Goal: Understand process/instructions

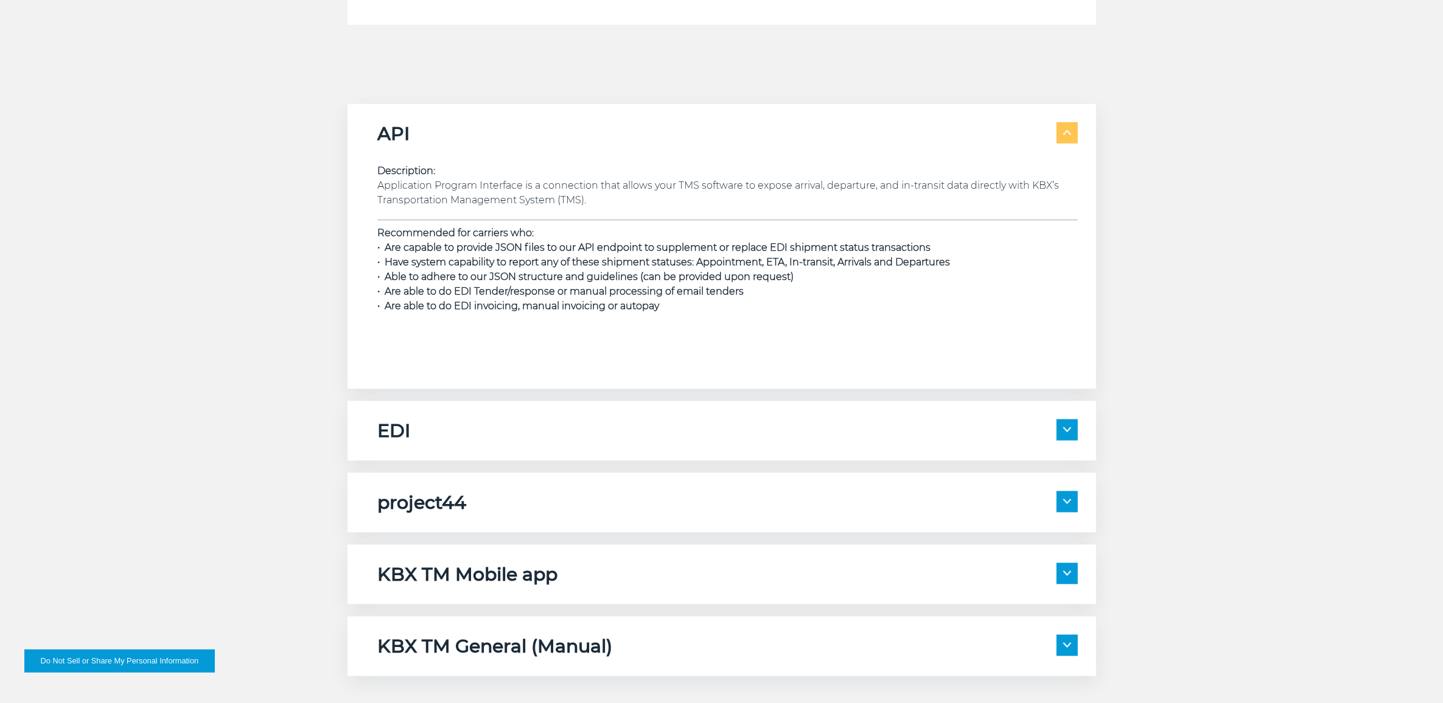
scroll to position [1826, 0]
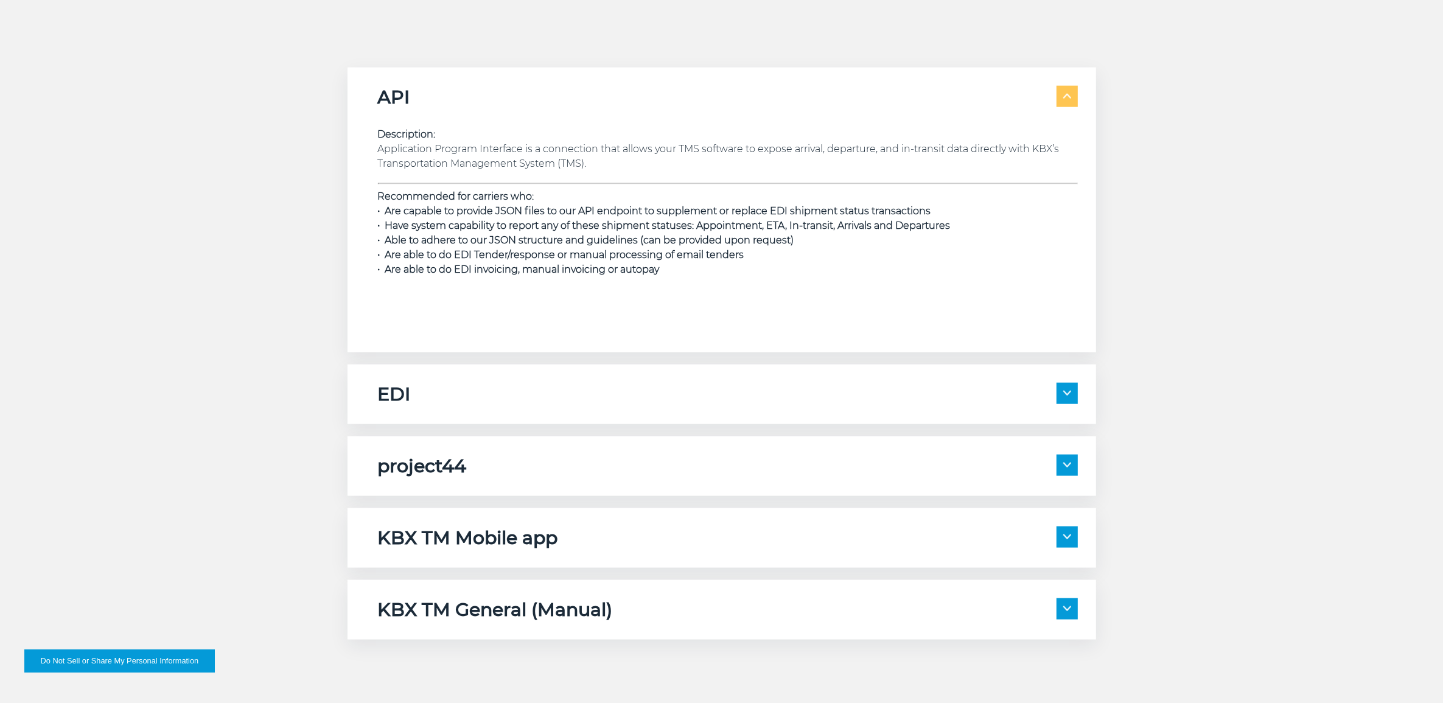
click at [1060, 397] on span at bounding box center [1067, 393] width 21 height 21
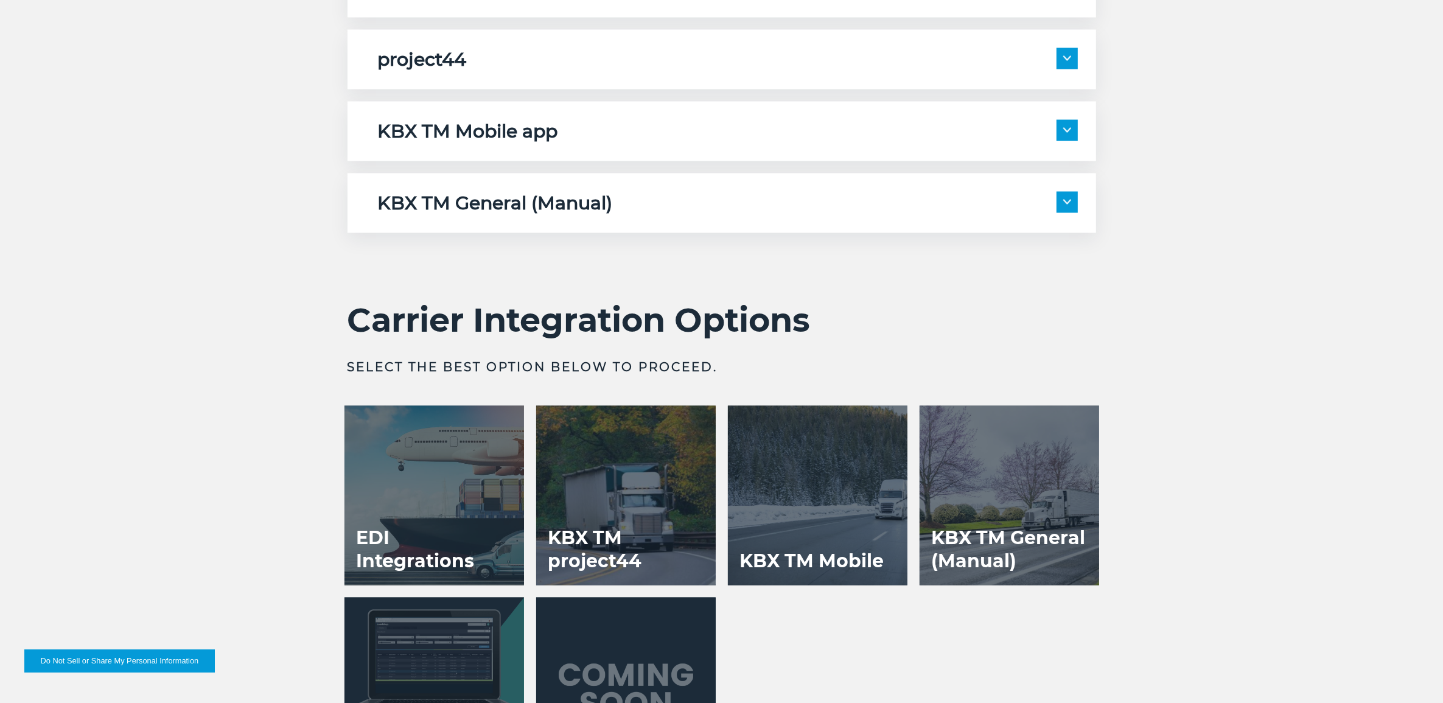
scroll to position [2663, 0]
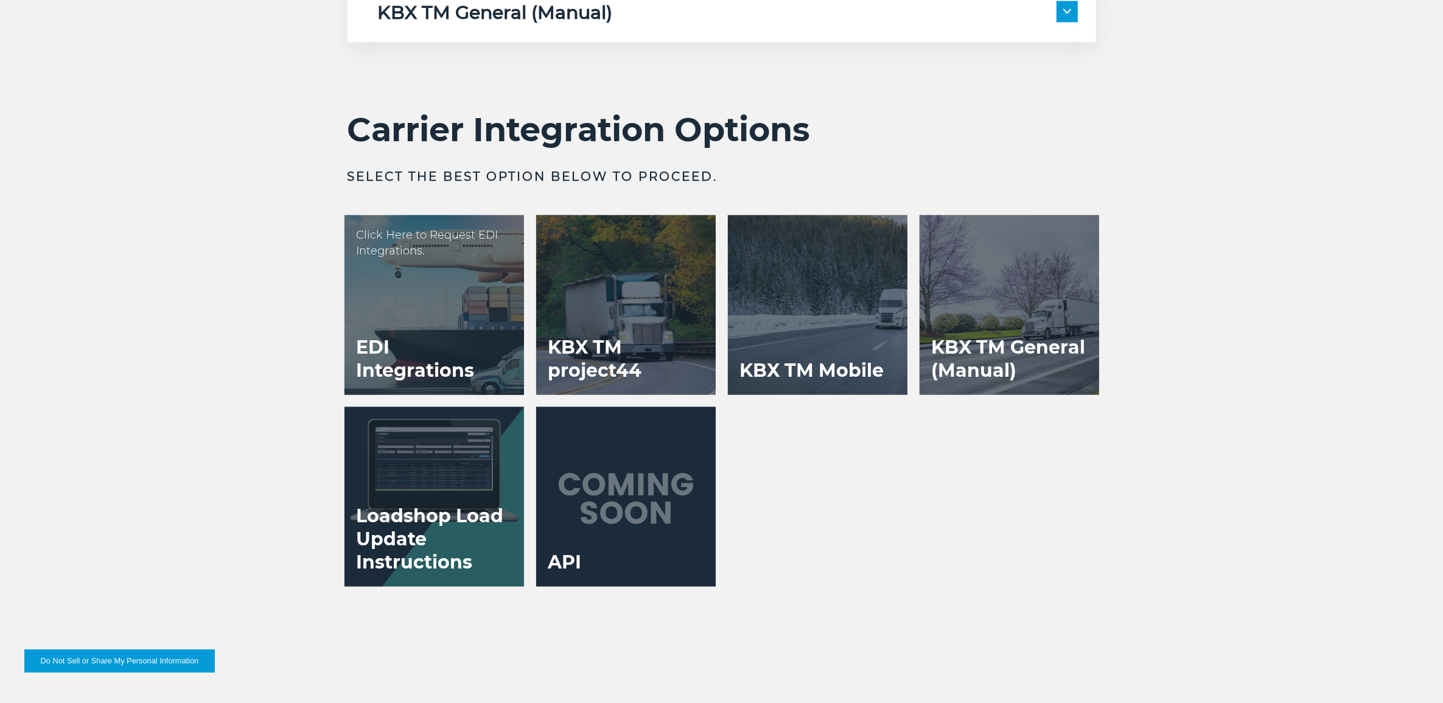
click at [440, 324] on div at bounding box center [435, 305] width 180 height 180
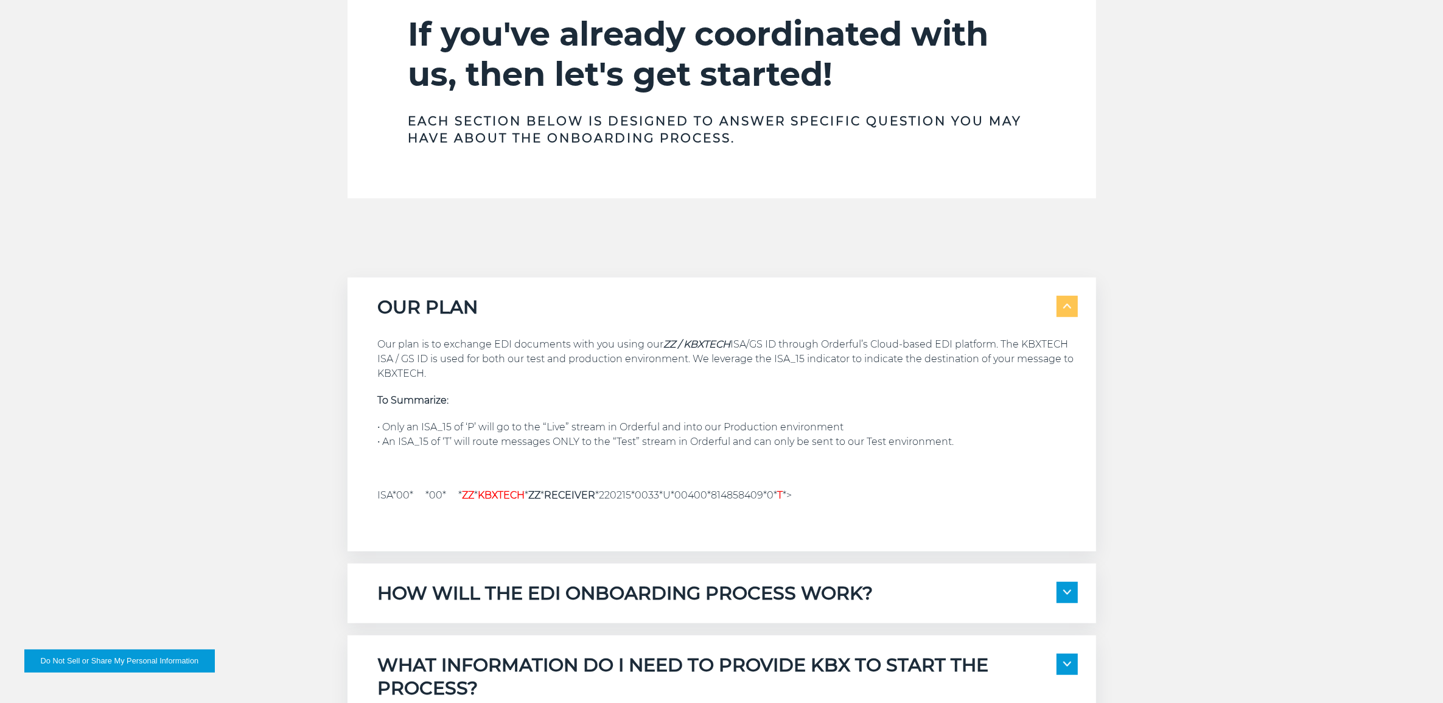
scroll to position [913, 0]
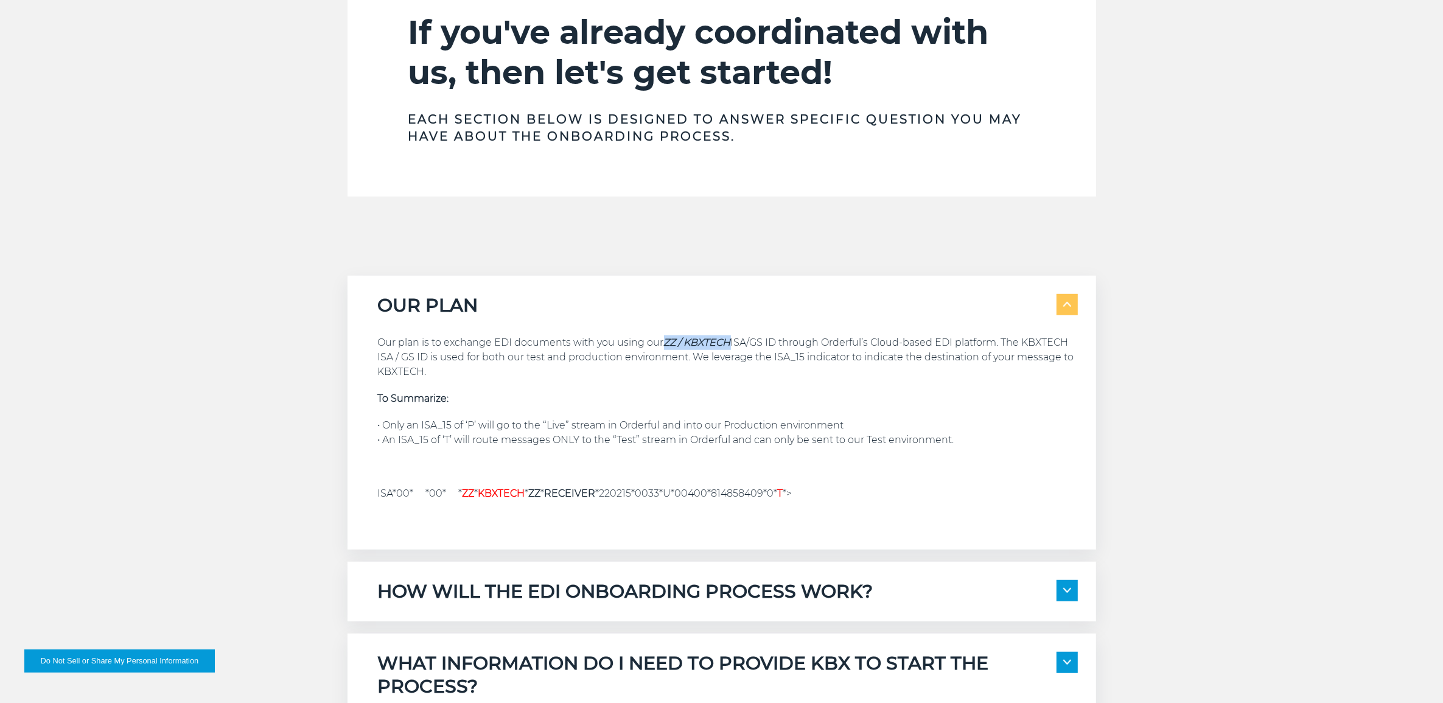
drag, startPoint x: 665, startPoint y: 341, endPoint x: 732, endPoint y: 340, distance: 66.4
click at [732, 340] on p "Our plan is to exchange EDI documents with you using our ZZ / KBXTECH ISA/GS ID…" at bounding box center [728, 357] width 700 height 44
copy em "ZZ / KBXTECH"
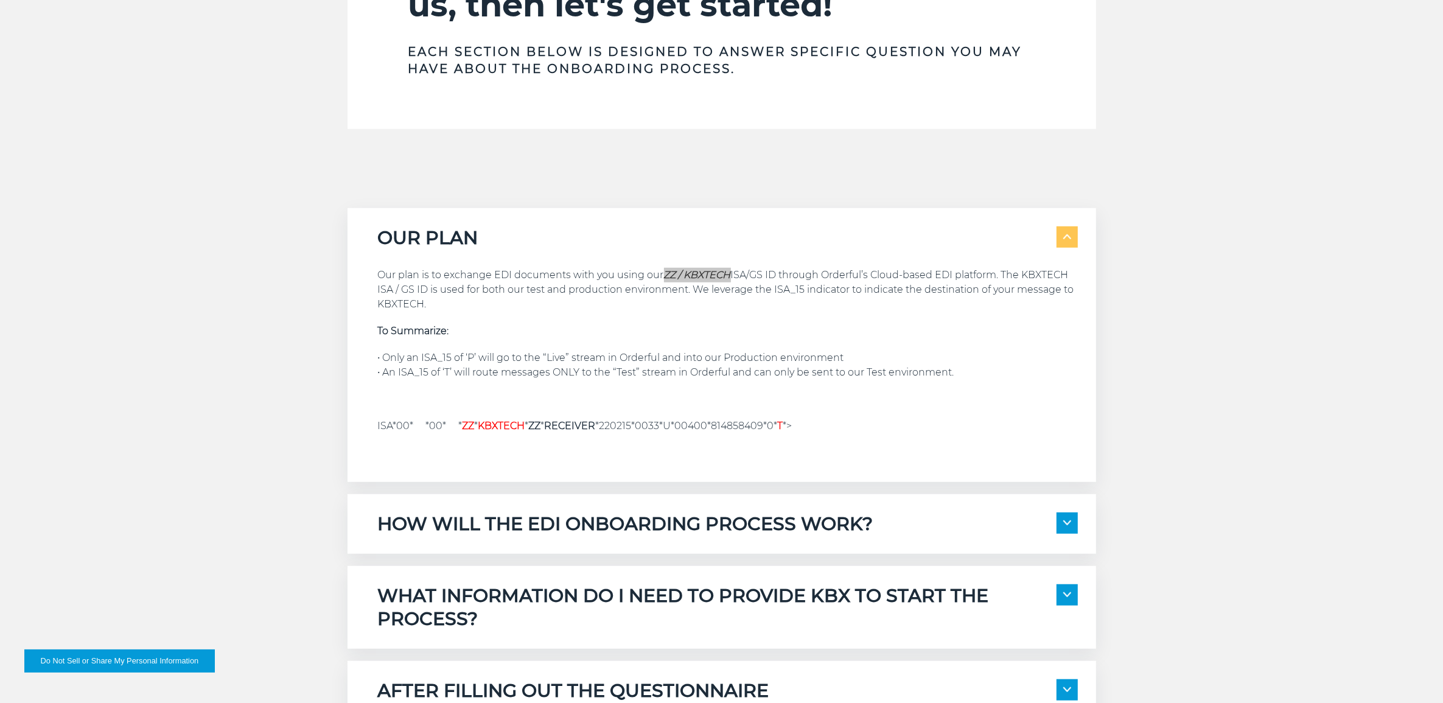
scroll to position [1065, 0]
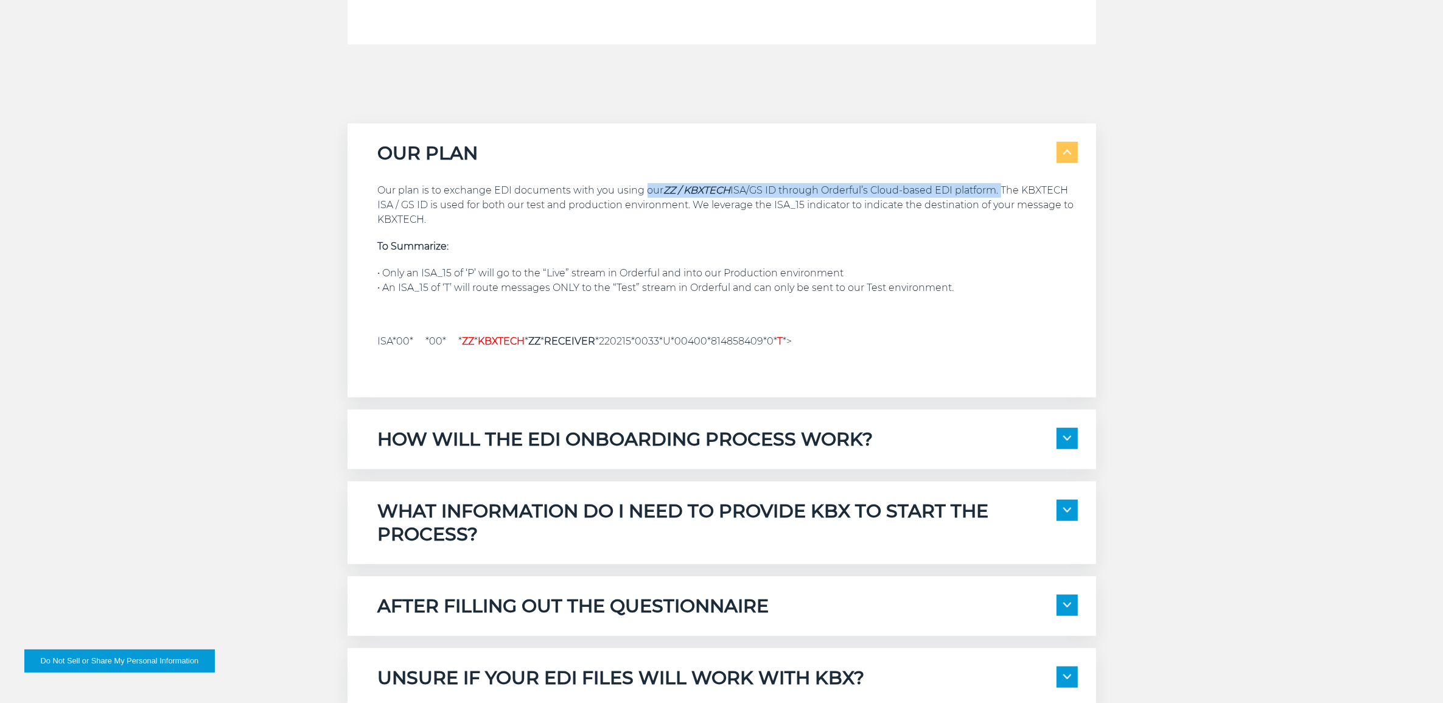
drag, startPoint x: 646, startPoint y: 189, endPoint x: 1003, endPoint y: 186, distance: 356.7
click at [1003, 186] on p "Our plan is to exchange EDI documents with you using our ZZ / KBXTECH ISA/GS ID…" at bounding box center [728, 205] width 700 height 44
copy p "our ZZ / KBXTECH ISA/GS ID through Orderful’s Cloud-based EDI platform."
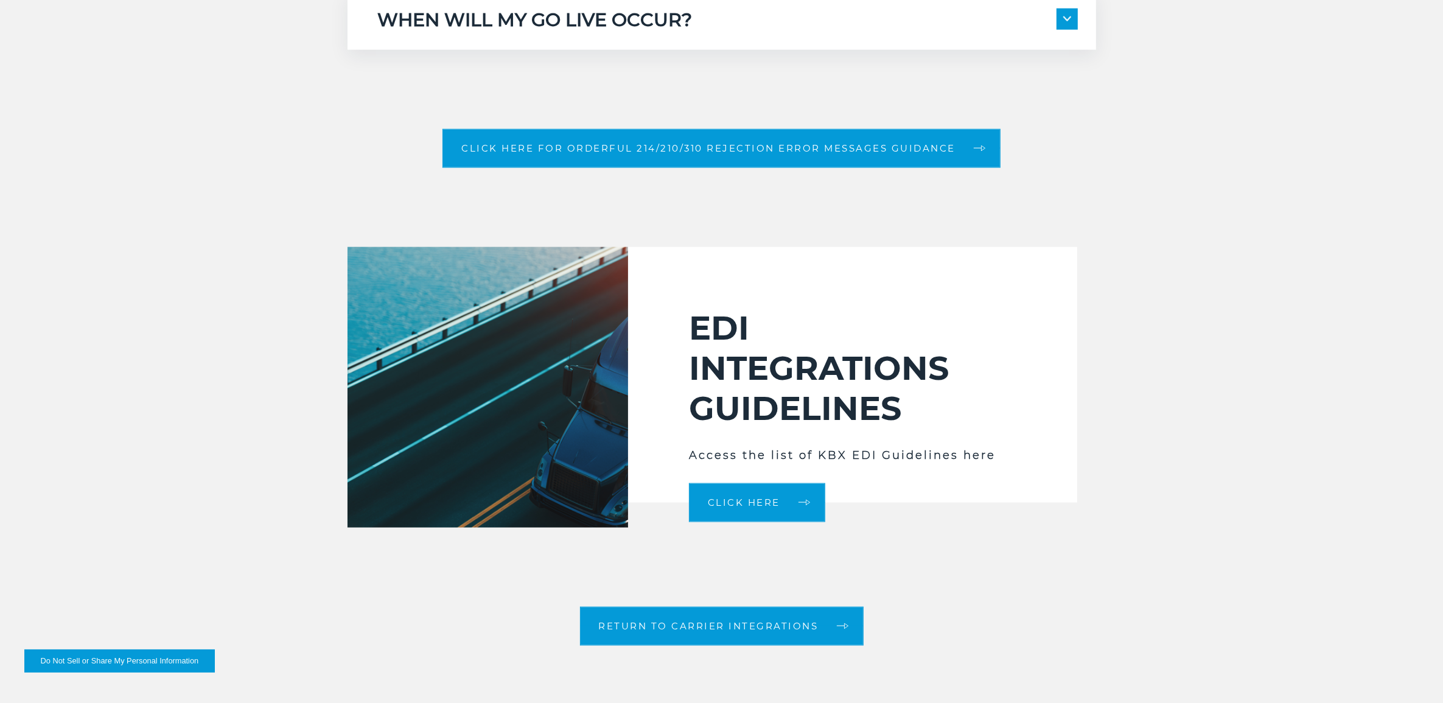
scroll to position [1902, 0]
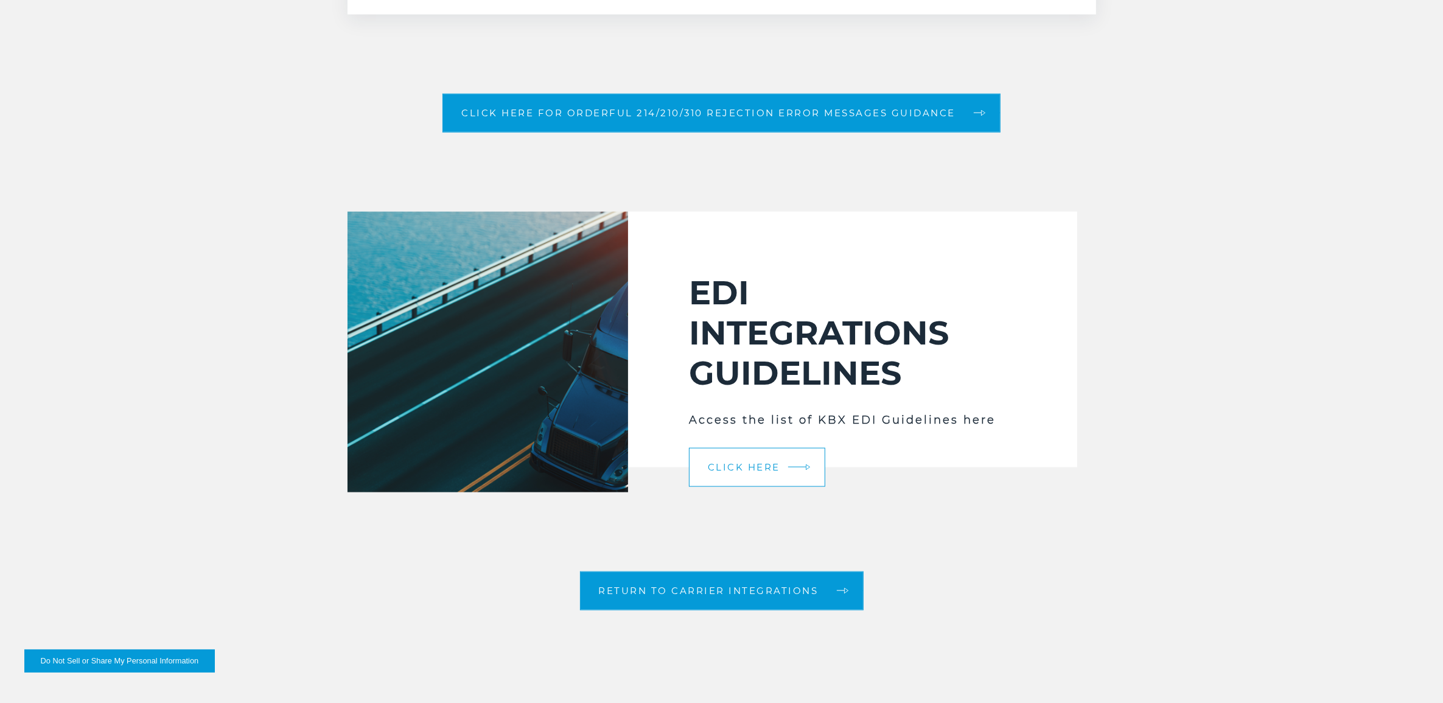
click at [776, 460] on link "Click Here" at bounding box center [757, 467] width 136 height 39
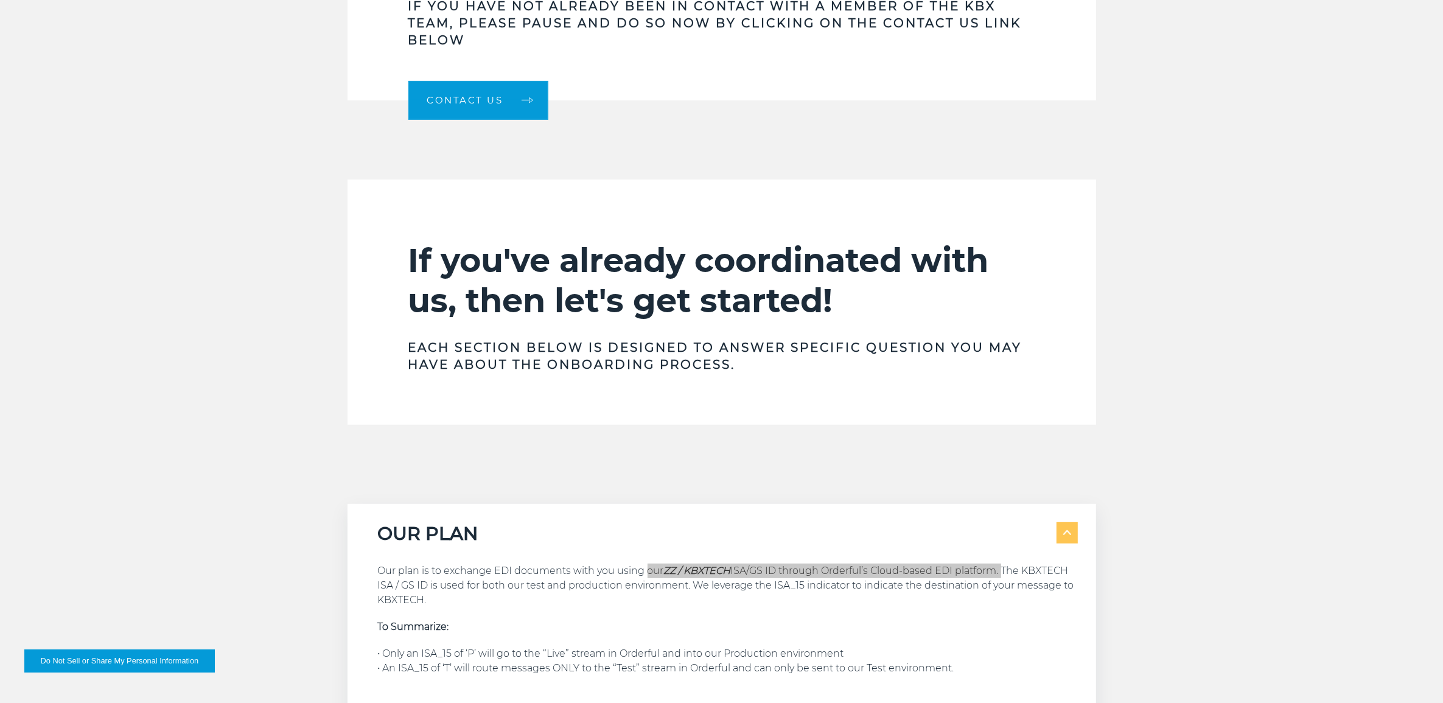
scroll to position [761, 0]
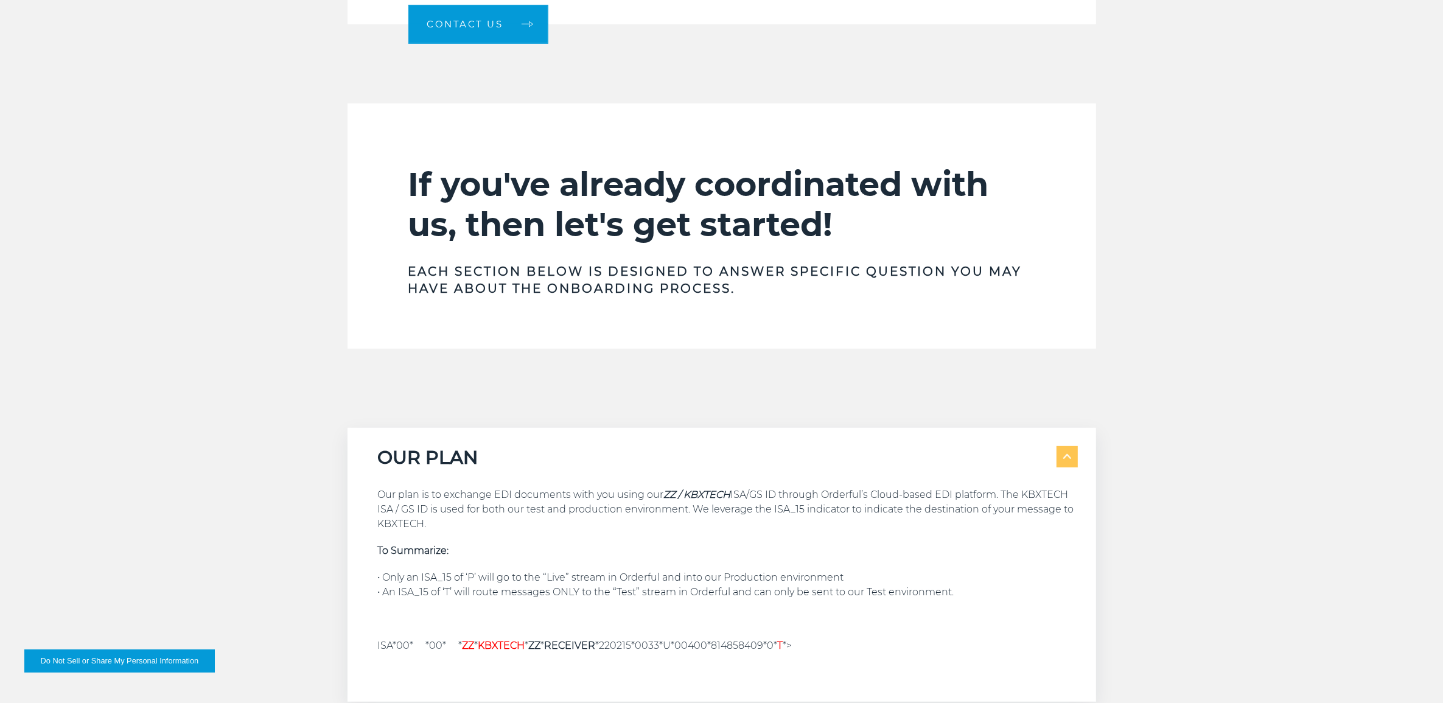
click at [589, 513] on p "Our plan is to exchange EDI documents with you using our ZZ / KBXTECH ISA/GS ID…" at bounding box center [728, 510] width 700 height 44
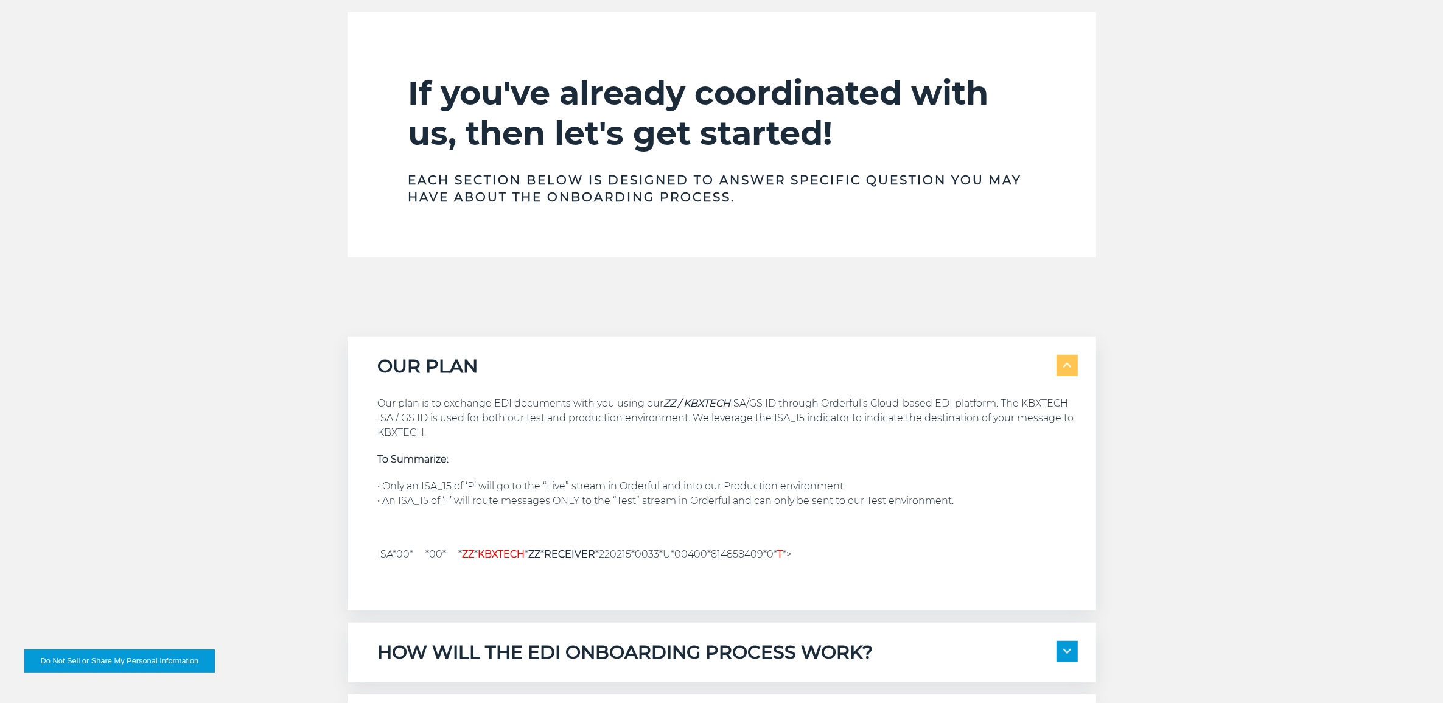
scroll to position [989, 0]
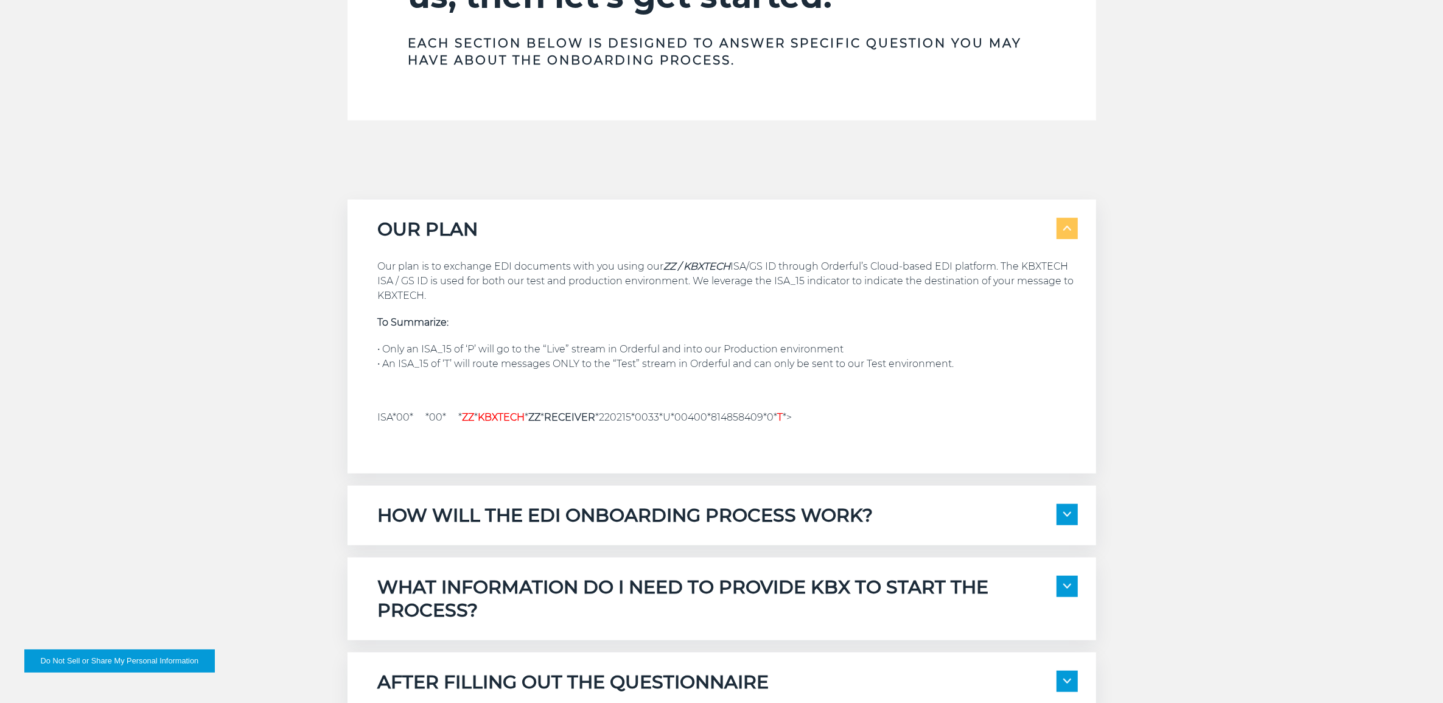
click at [1069, 226] on img at bounding box center [1067, 228] width 8 height 5
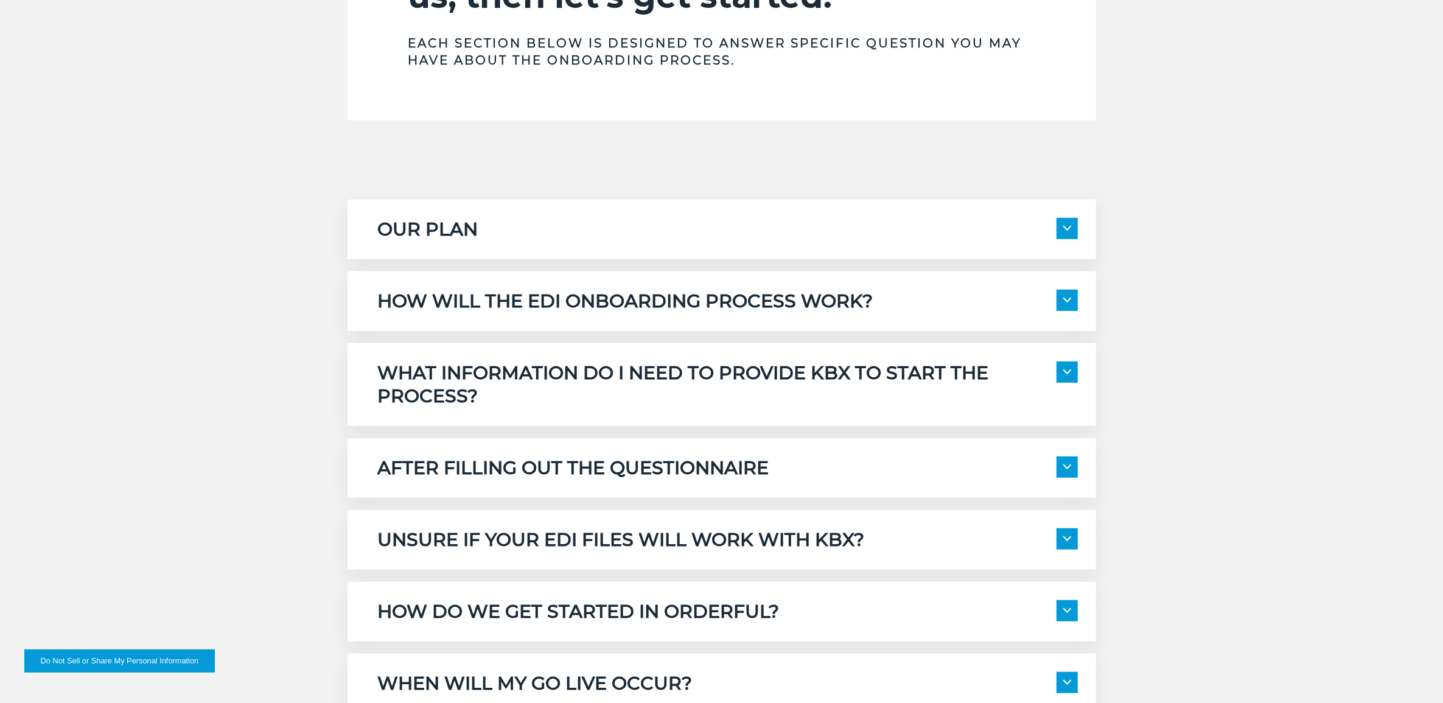
click at [1073, 226] on span at bounding box center [1067, 228] width 21 height 21
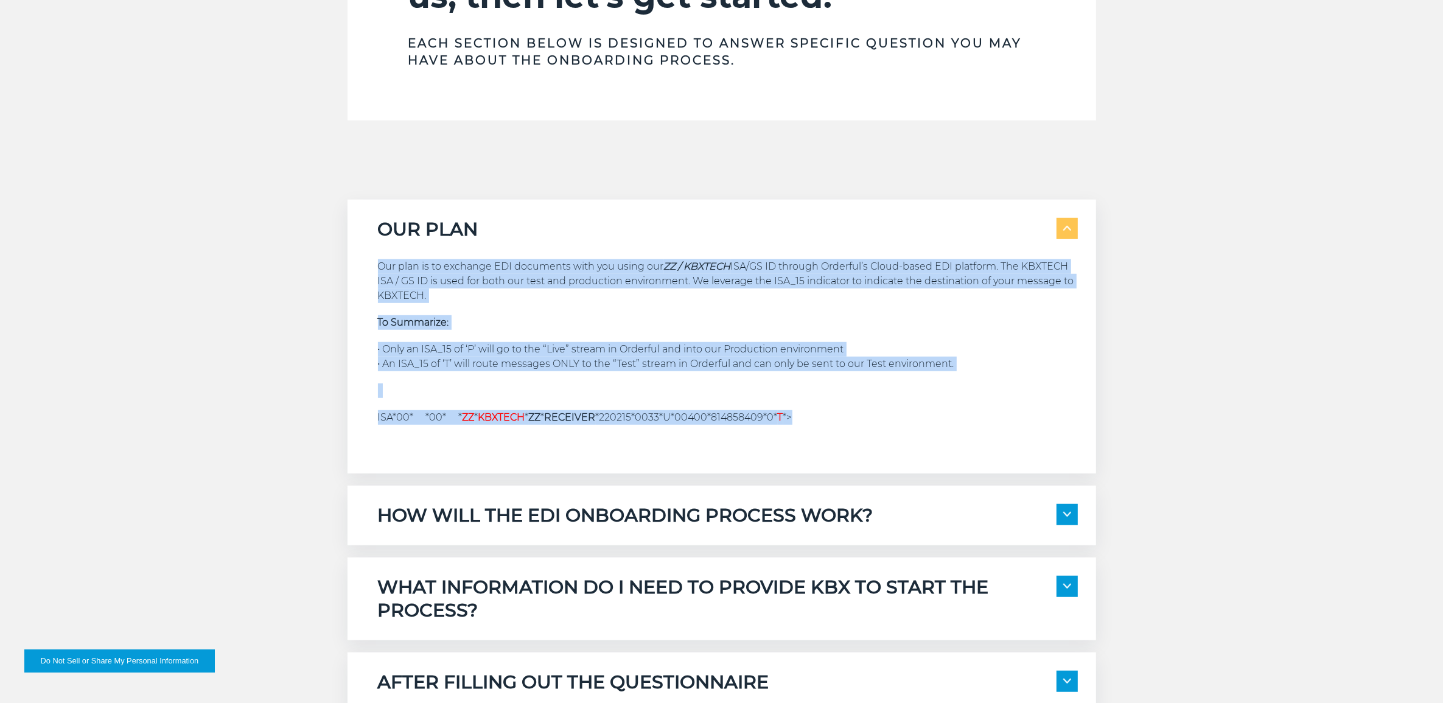
drag, startPoint x: 374, startPoint y: 261, endPoint x: 831, endPoint y: 408, distance: 480.3
click at [831, 408] on div "OUR PLAN Our plan is to exchange EDI documents with you using our ZZ / KBXTECH …" at bounding box center [722, 337] width 749 height 274
copy div "Our plan is to exchange EDI documents with you using our ZZ / KBXTECH ISA/GS ID…"
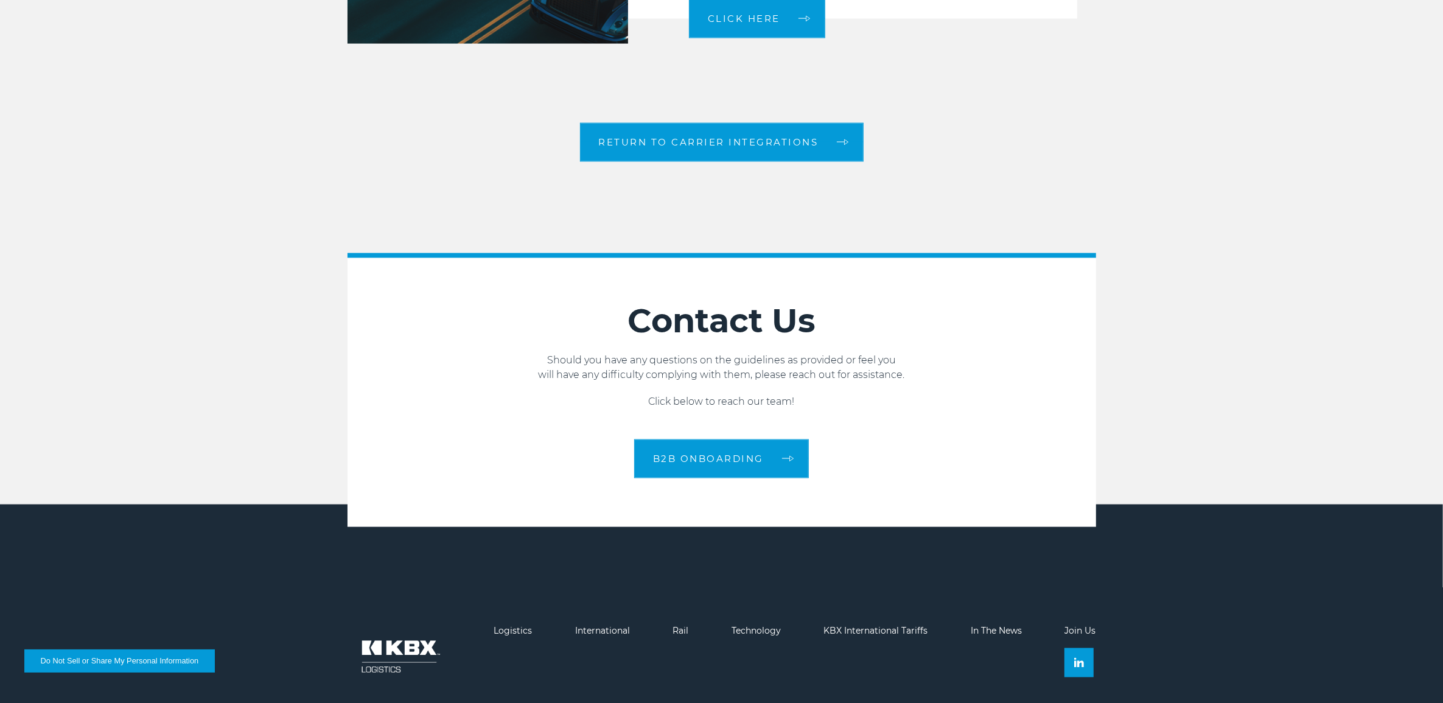
scroll to position [2359, 0]
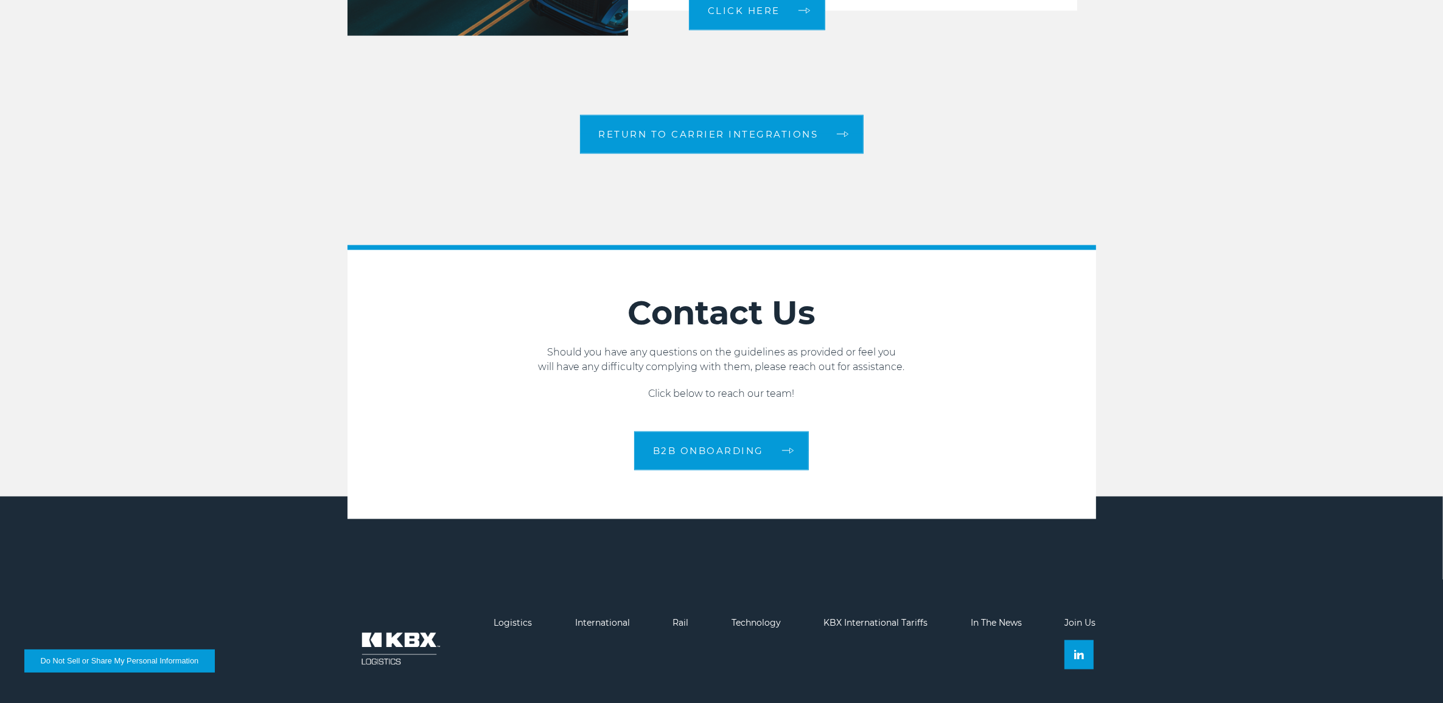
drag, startPoint x: 753, startPoint y: 448, endPoint x: 1056, endPoint y: 341, distance: 321.5
click at [1055, 338] on div "Contact Us Should you have any questions on the guidelines as provided or feel …" at bounding box center [722, 382] width 749 height 178
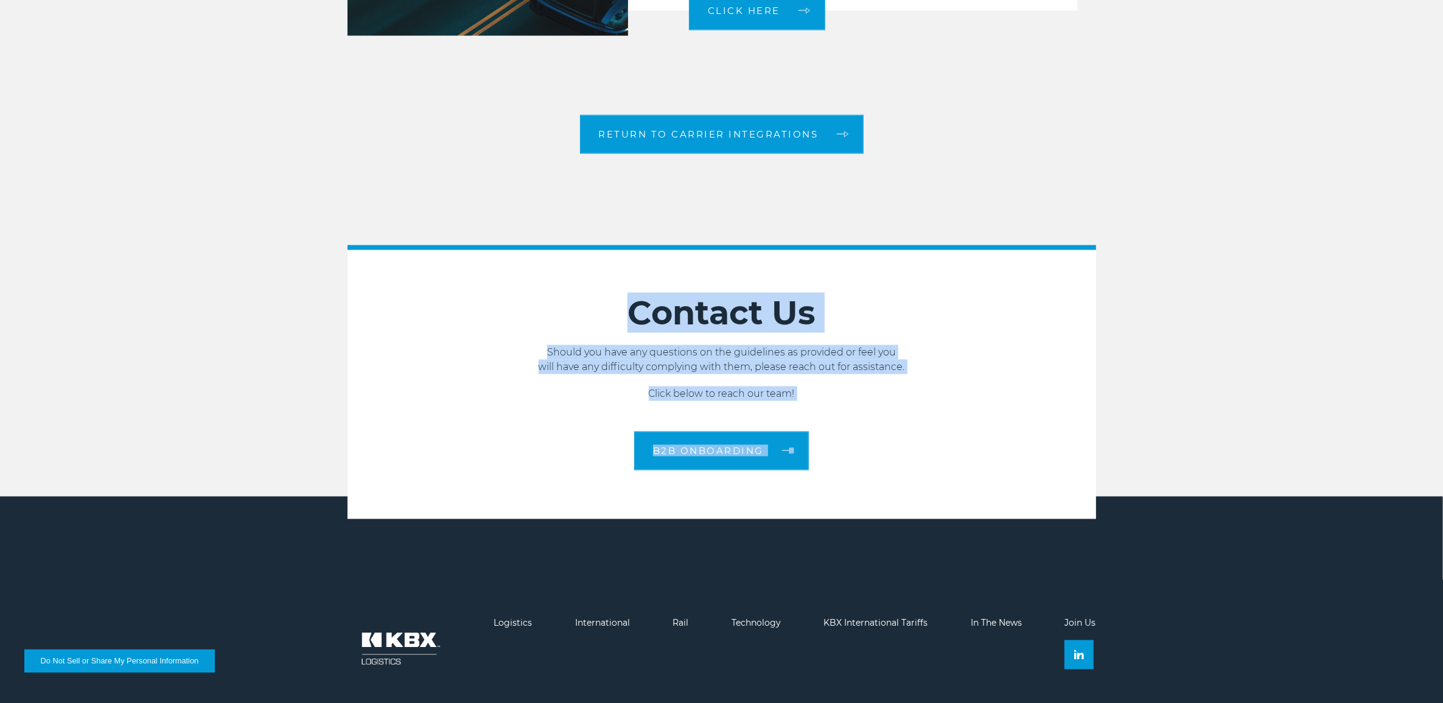
drag, startPoint x: 591, startPoint y: 301, endPoint x: 862, endPoint y: 466, distance: 317.6
click at [862, 466] on div "Contact Us Should you have any questions on the guidelines as provided or feel …" at bounding box center [722, 382] width 749 height 178
copy div "Contact Us Should you have any questions on the guidelines as provided or feel …"
drag, startPoint x: 1079, startPoint y: 397, endPoint x: 1002, endPoint y: 400, distance: 76.7
click at [1079, 397] on p "Click below to reach our team!" at bounding box center [722, 394] width 749 height 15
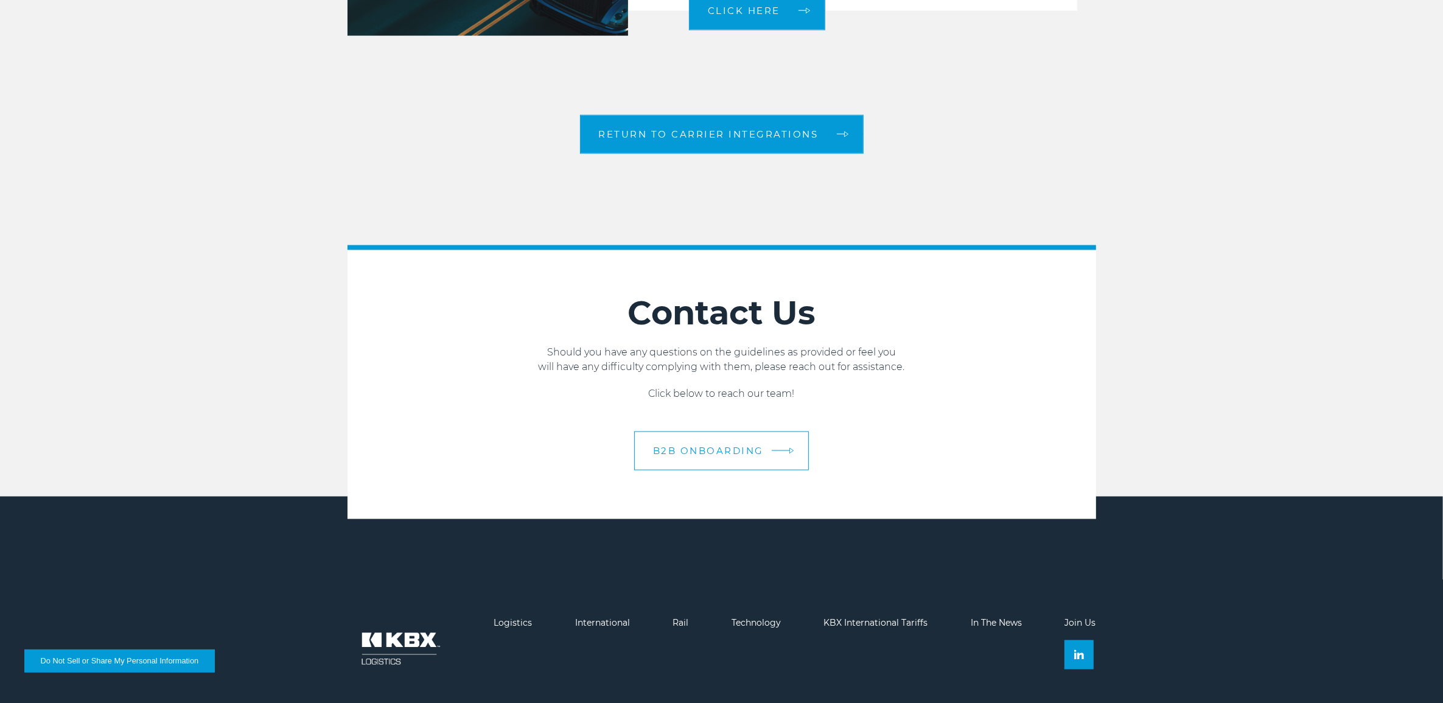
click at [743, 453] on span "B2B Onboarding" at bounding box center [708, 450] width 111 height 9
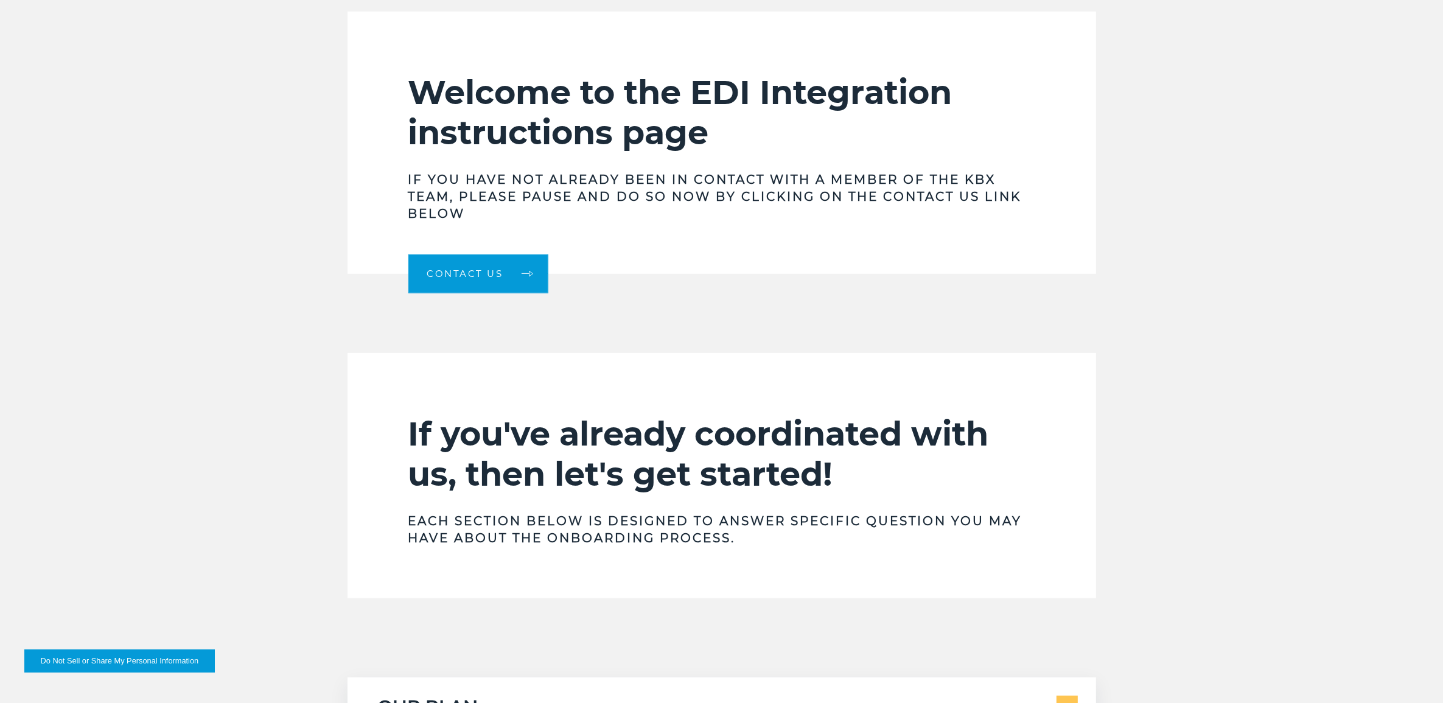
scroll to position [456, 0]
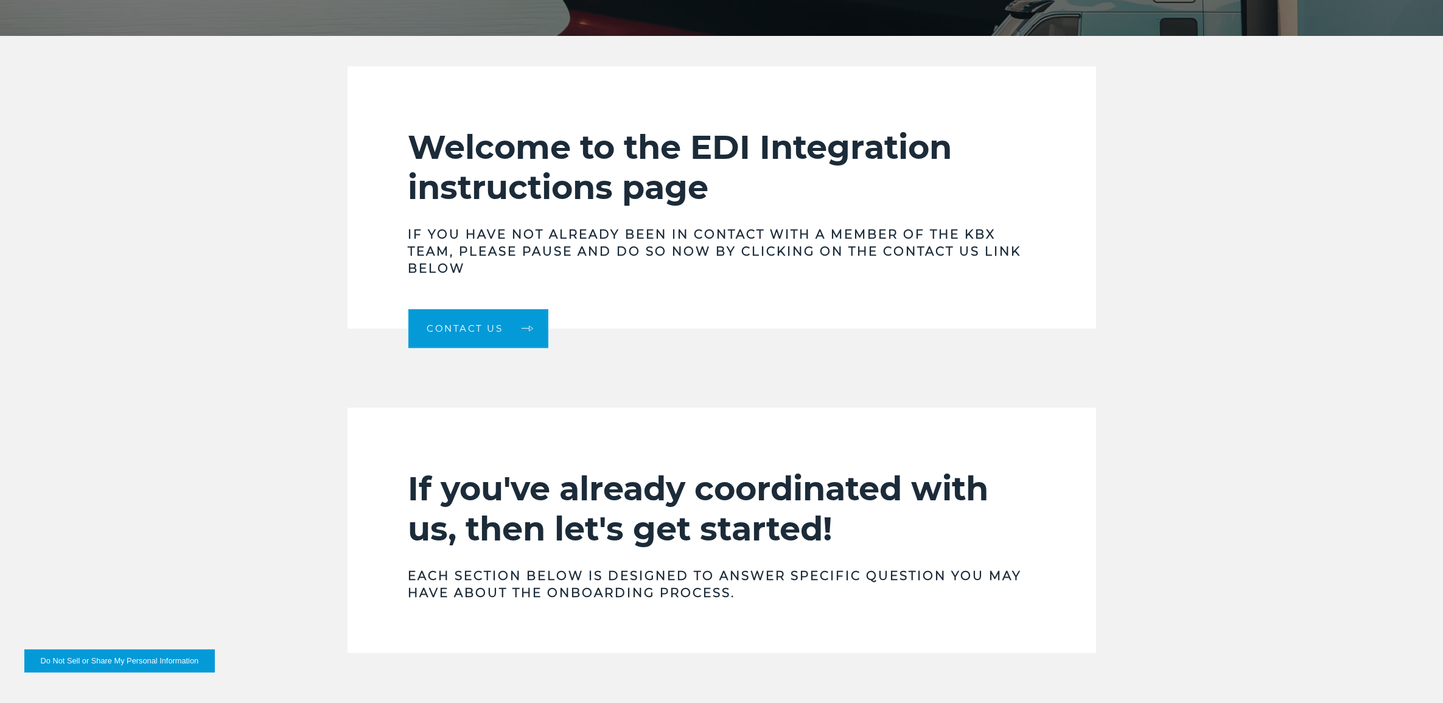
click at [1142, 289] on div "Welcome to the EDI Integration instructions page If you have not already been i…" at bounding box center [721, 197] width 1443 height 262
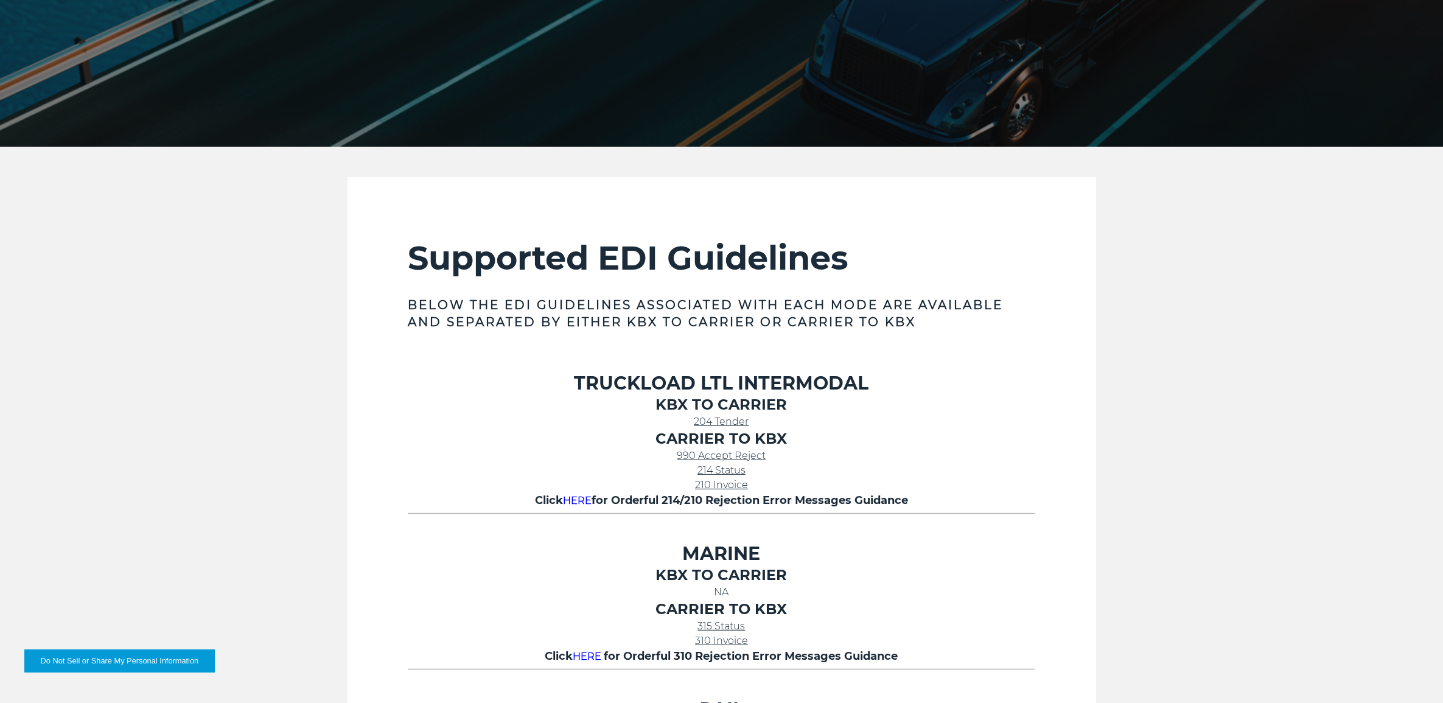
scroll to position [380, 0]
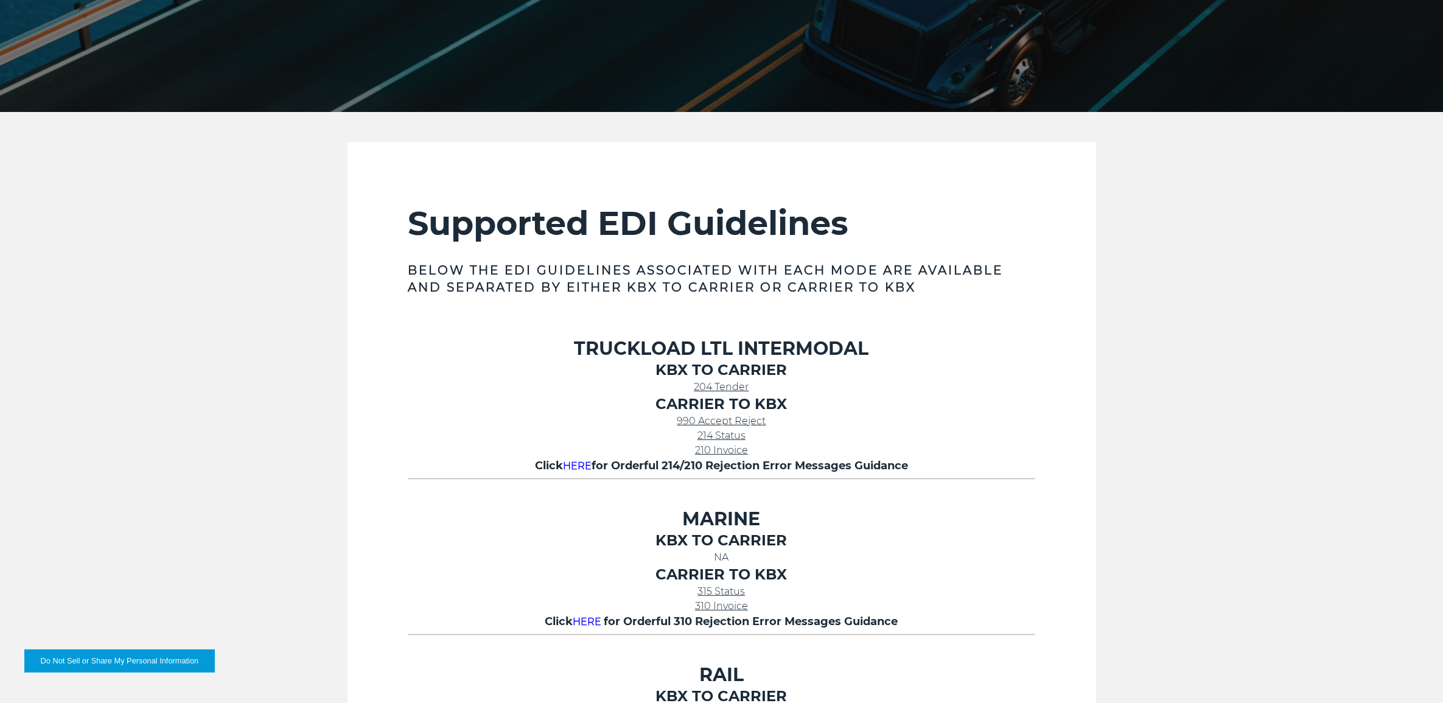
click at [1211, 457] on div "Supported EDI Guidelines Below the EDI Guidelines associated with each mode are…" at bounding box center [721, 540] width 1443 height 796
click at [1209, 445] on div "Supported EDI Guidelines Below the EDI Guidelines associated with each mode are…" at bounding box center [721, 540] width 1443 height 796
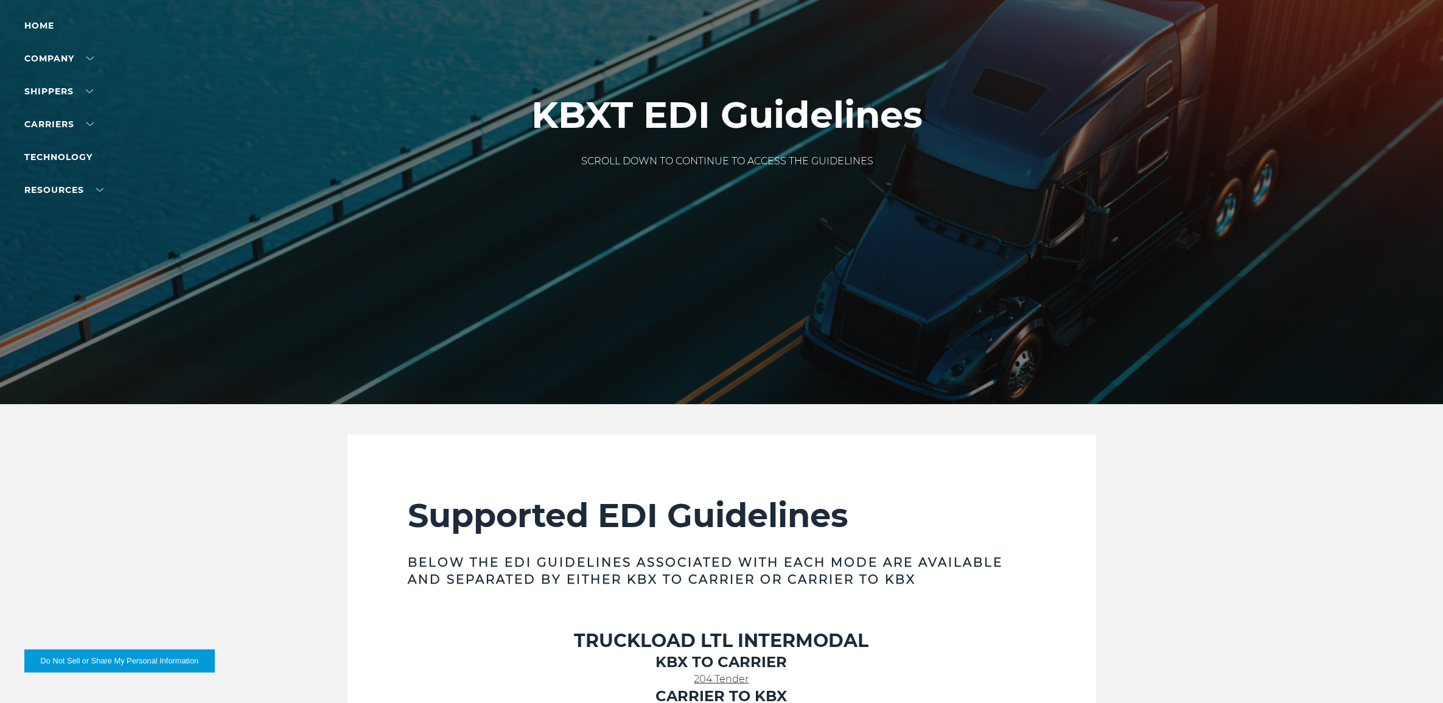
scroll to position [0, 0]
